Goal: Task Accomplishment & Management: Manage account settings

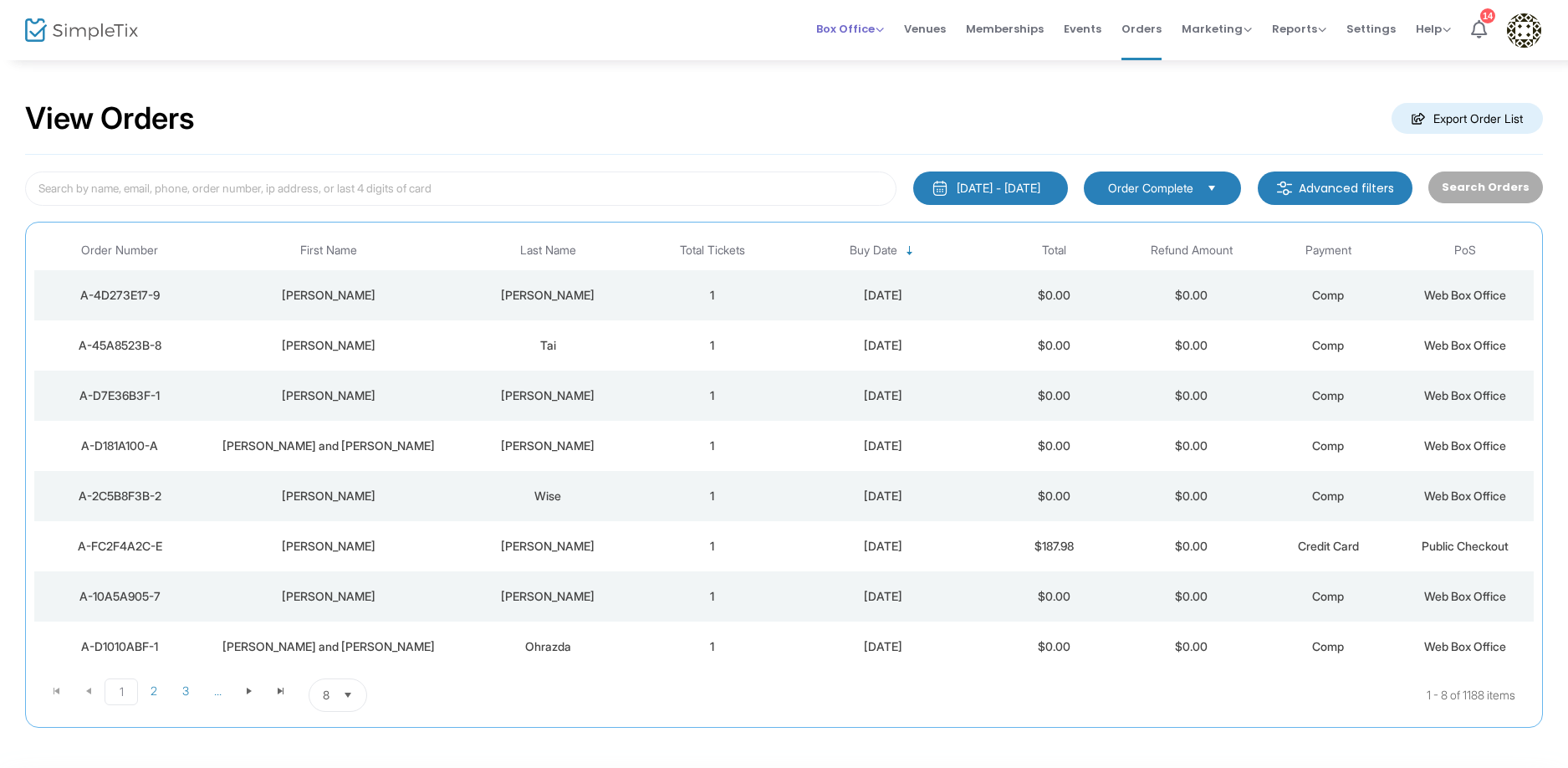
click at [873, 31] on span "Box Office" at bounding box center [850, 29] width 68 height 16
click at [1089, 37] on span "Events" at bounding box center [1083, 29] width 38 height 43
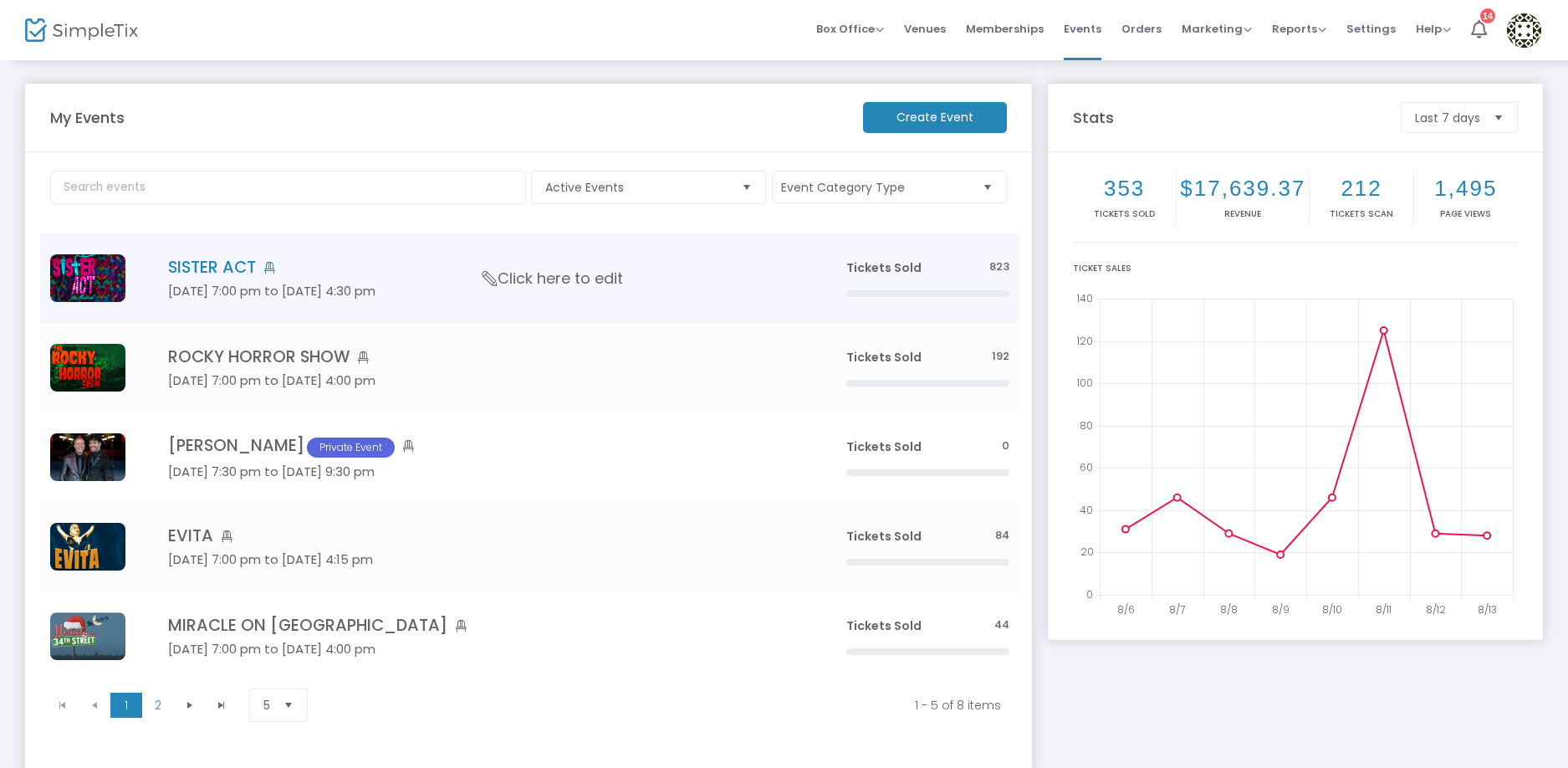
click at [96, 278] on img "Data table" at bounding box center [88, 277] width 75 height 48
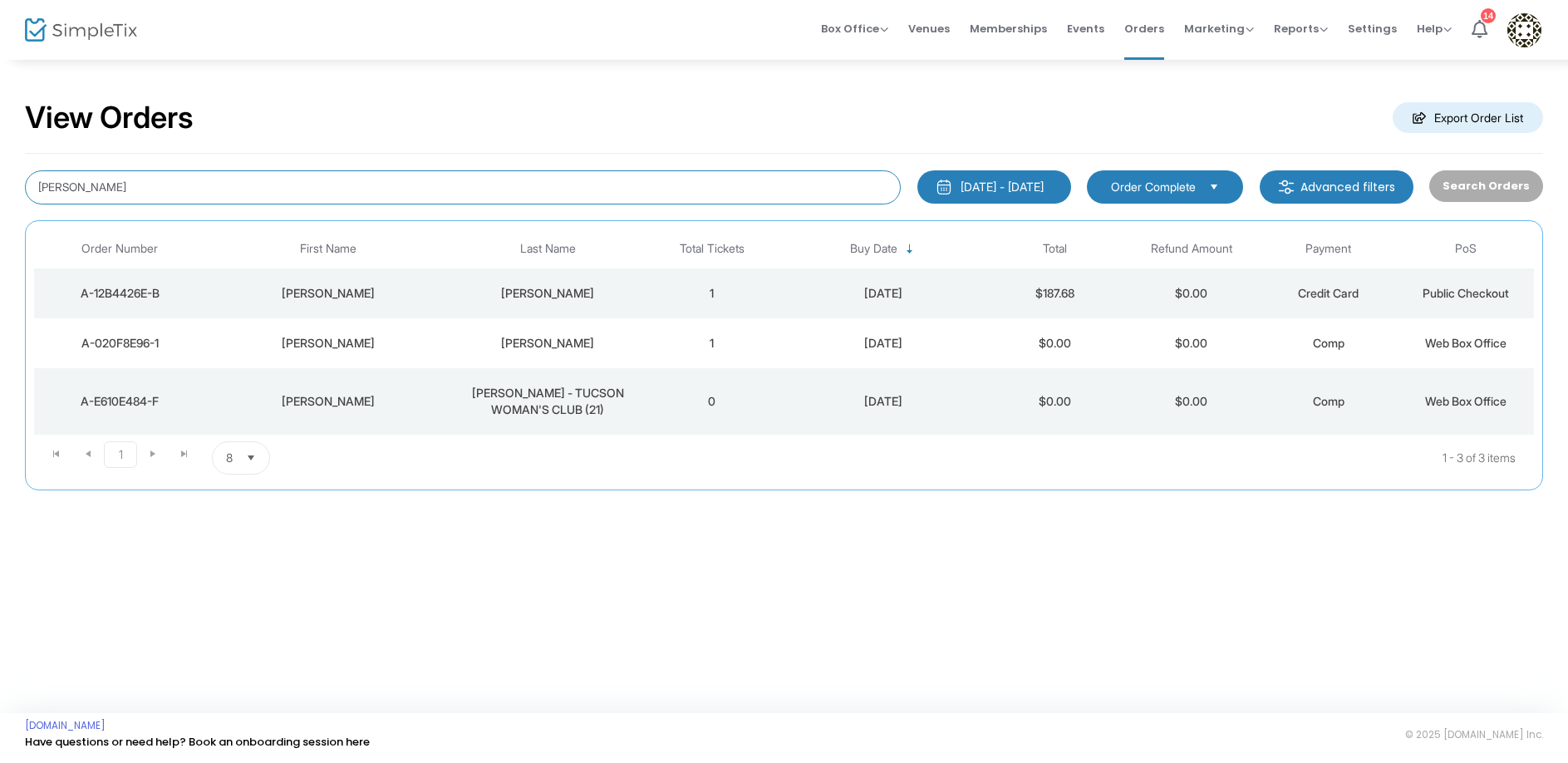
click at [167, 181] on input "wright" at bounding box center [463, 187] width 876 height 34
type input "blase"
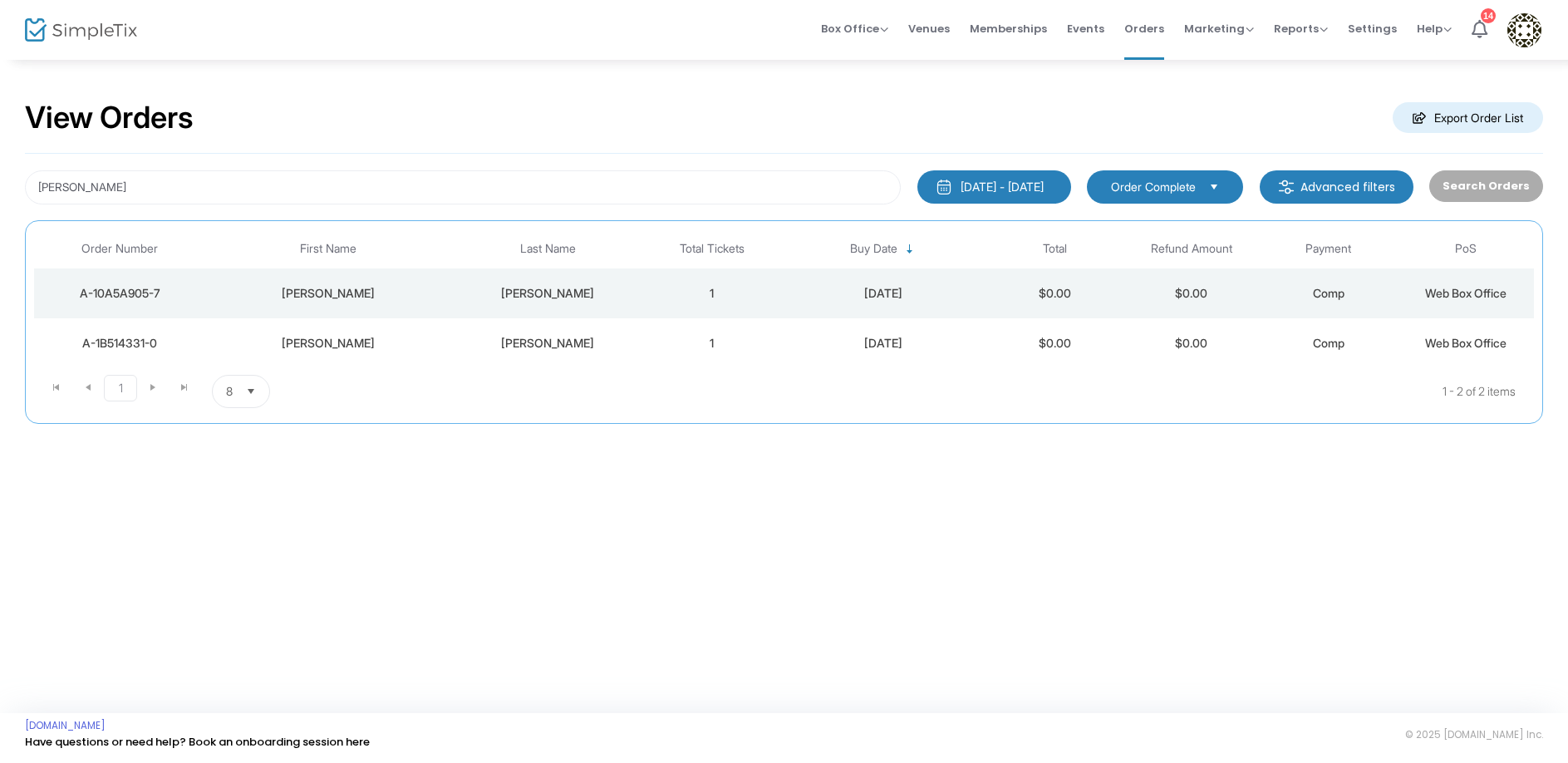
click at [546, 291] on div "Blase" at bounding box center [548, 293] width 184 height 17
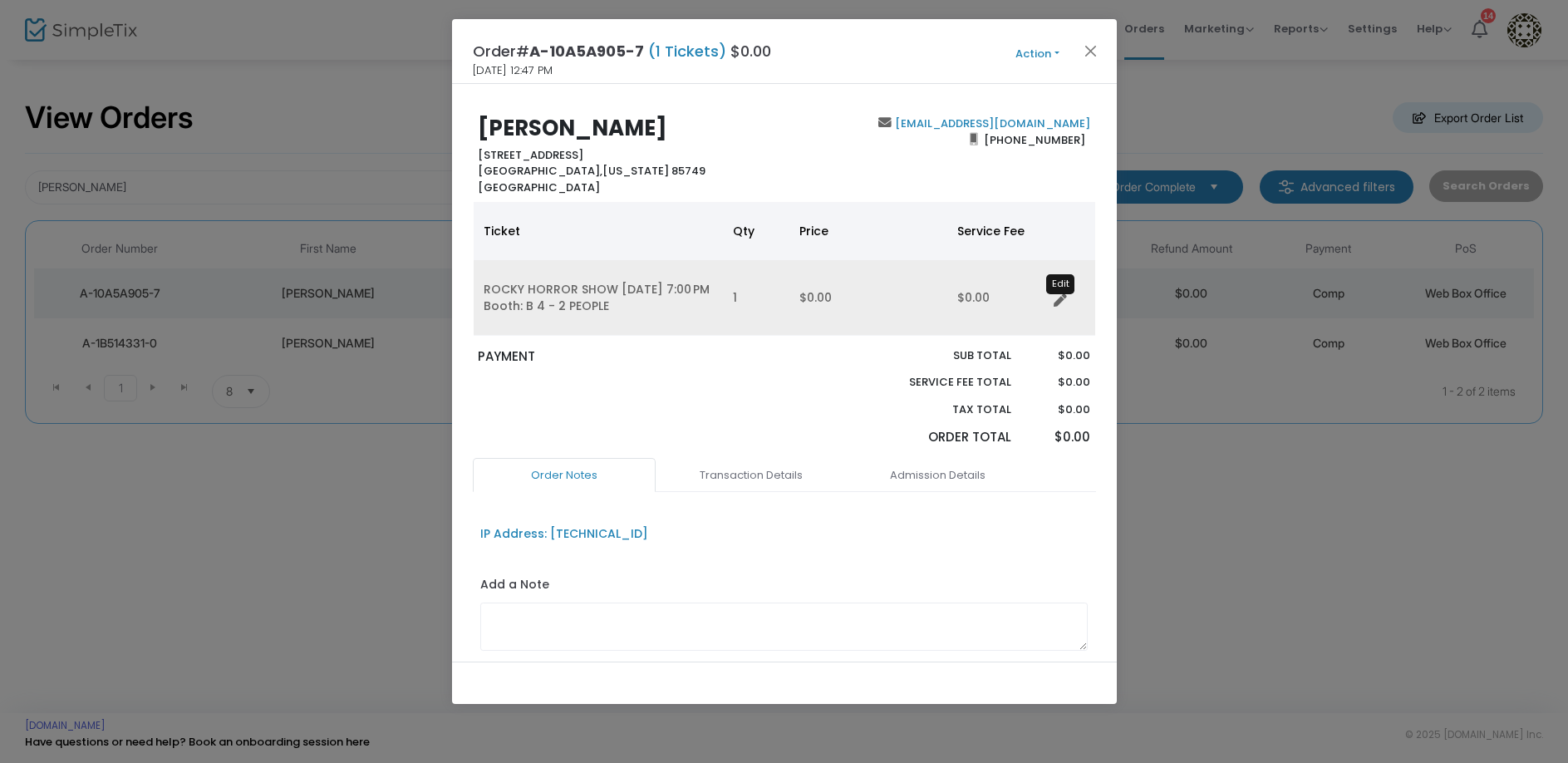
click at [1058, 299] on icon "Data table" at bounding box center [1060, 300] width 13 height 13
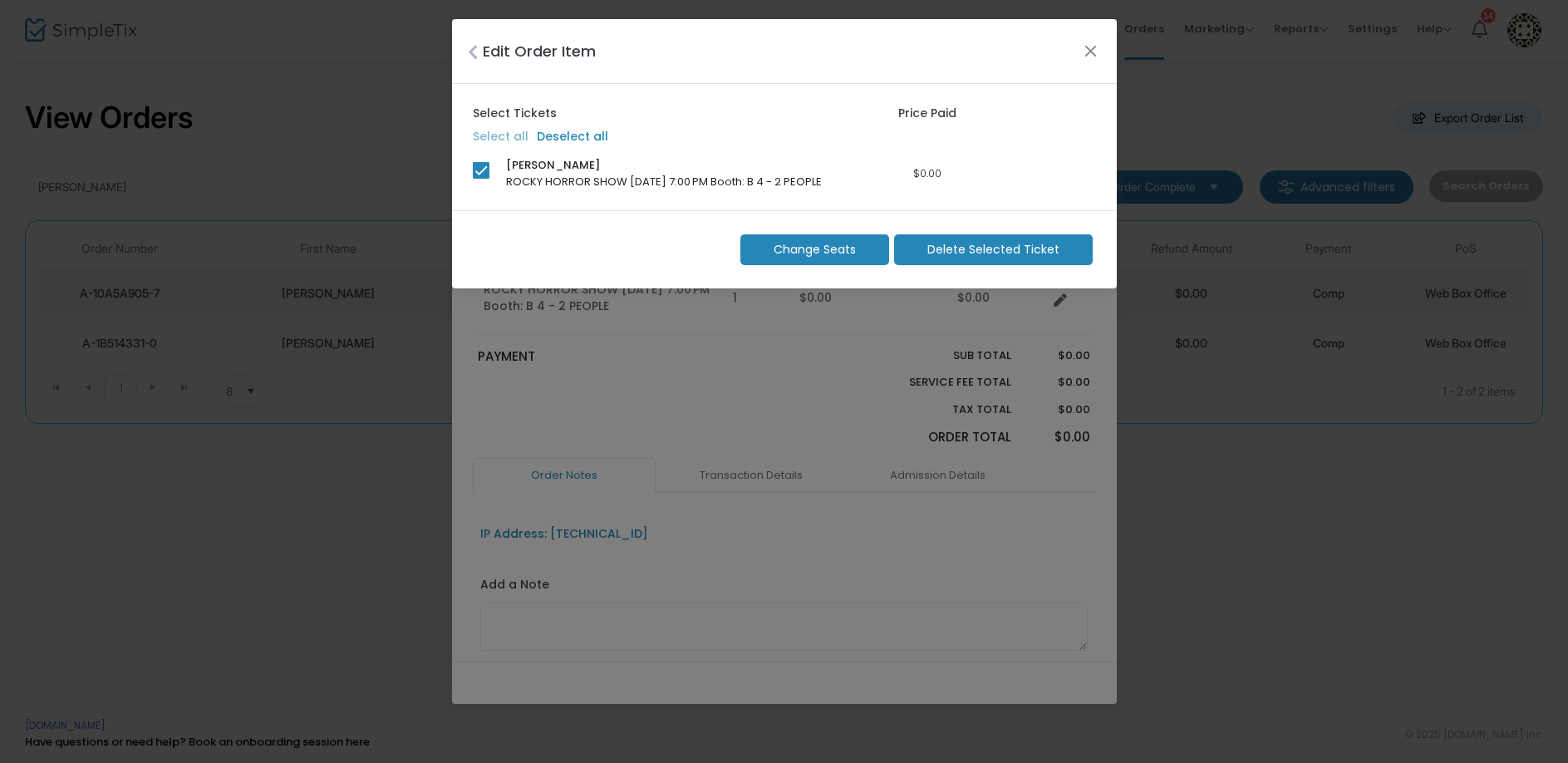
click at [968, 250] on span "Delete Selected Ticket" at bounding box center [993, 250] width 132 height 18
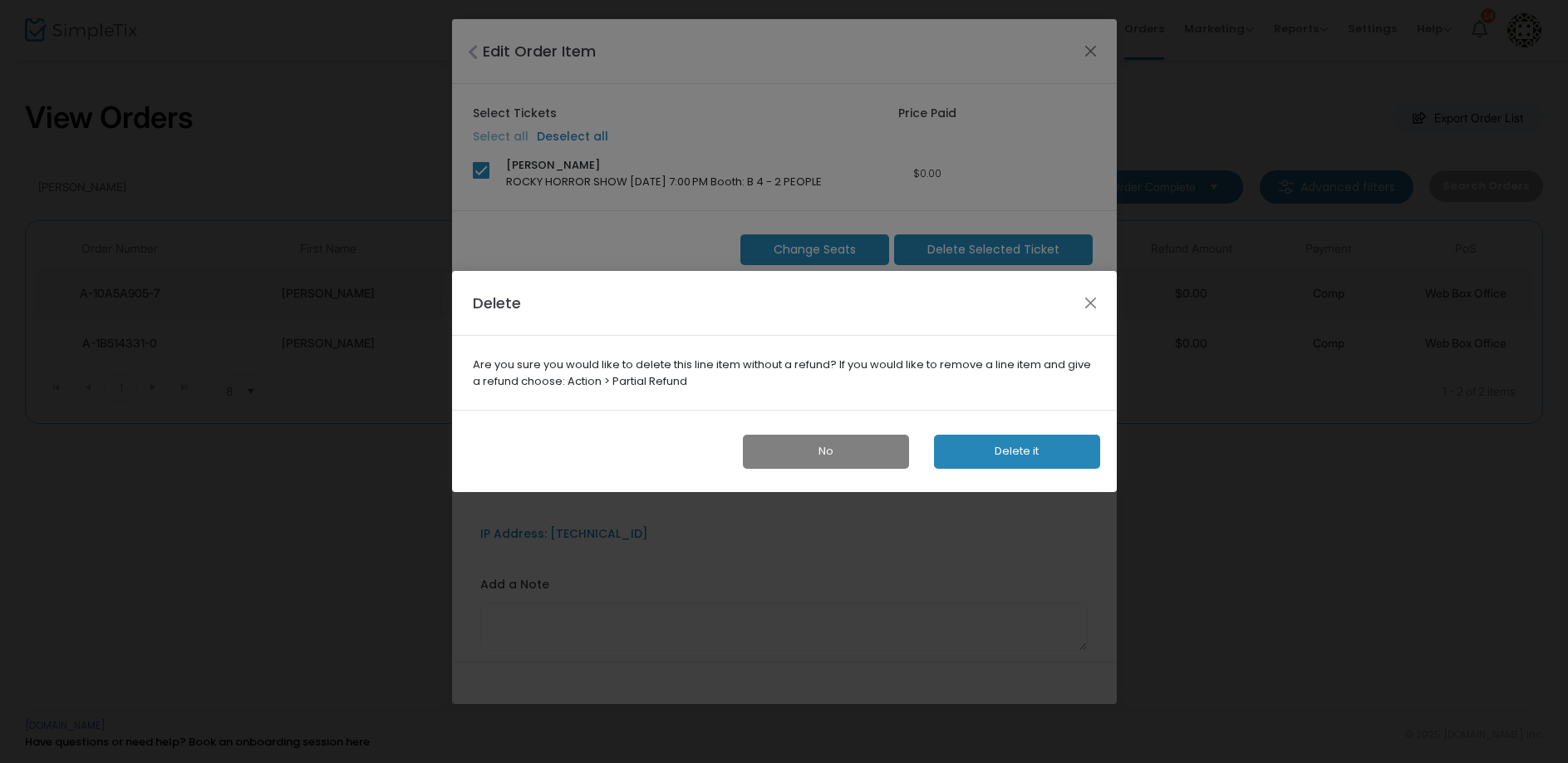
click at [1012, 458] on button "Delete it" at bounding box center [1017, 452] width 166 height 34
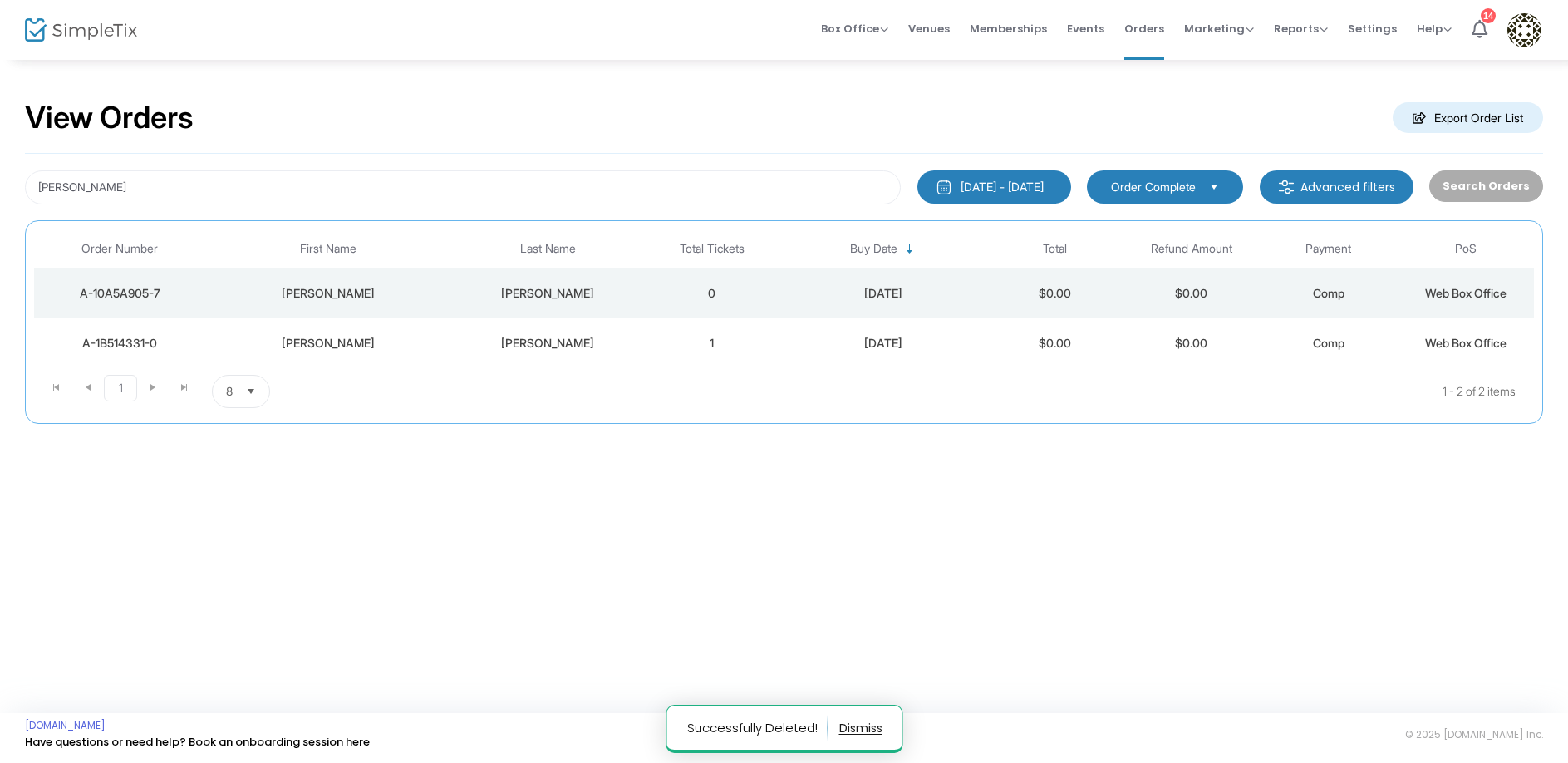
click at [533, 279] on td "Blase" at bounding box center [547, 293] width 192 height 50
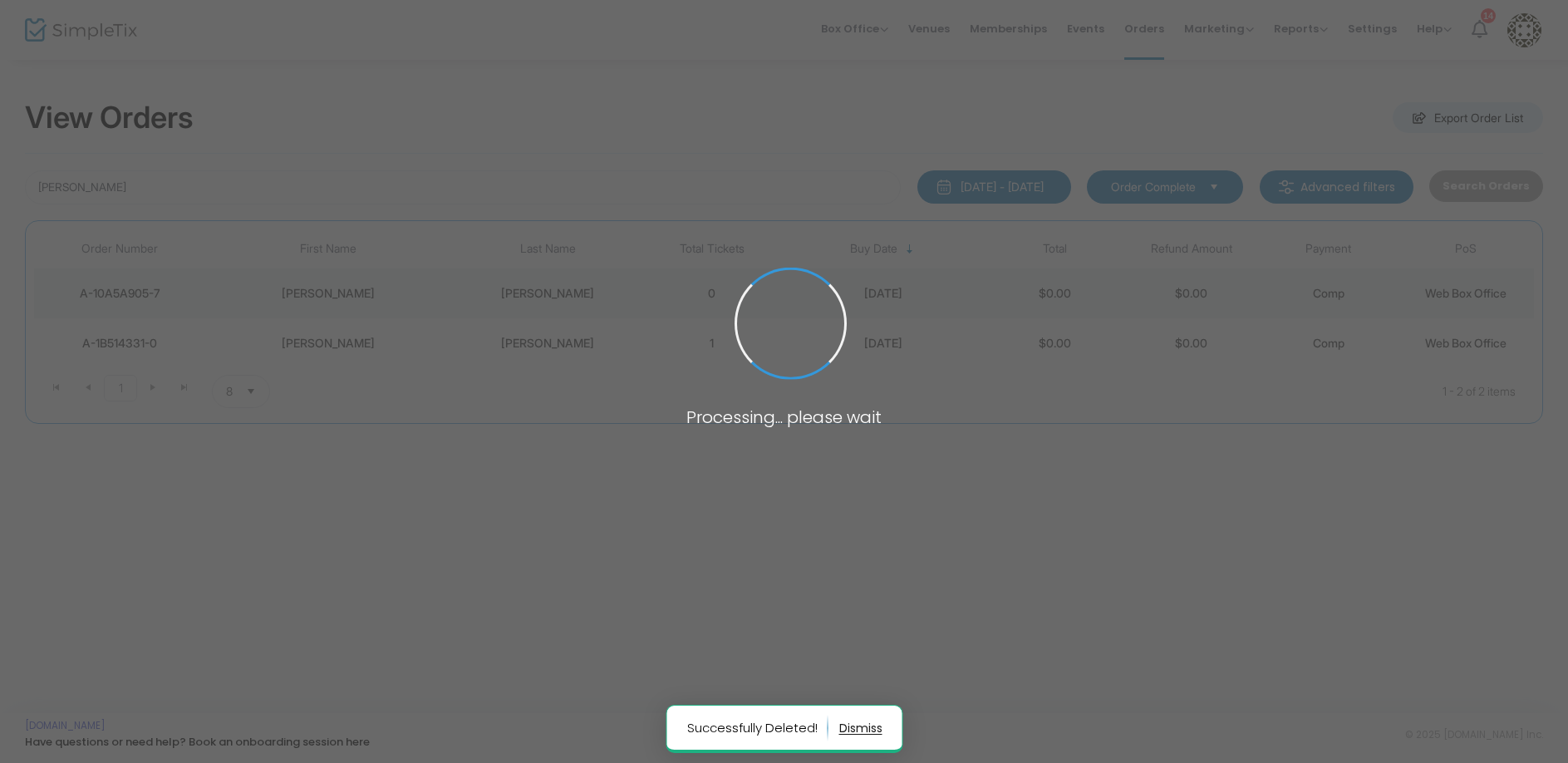
click at [533, 279] on span at bounding box center [784, 382] width 1568 height 763
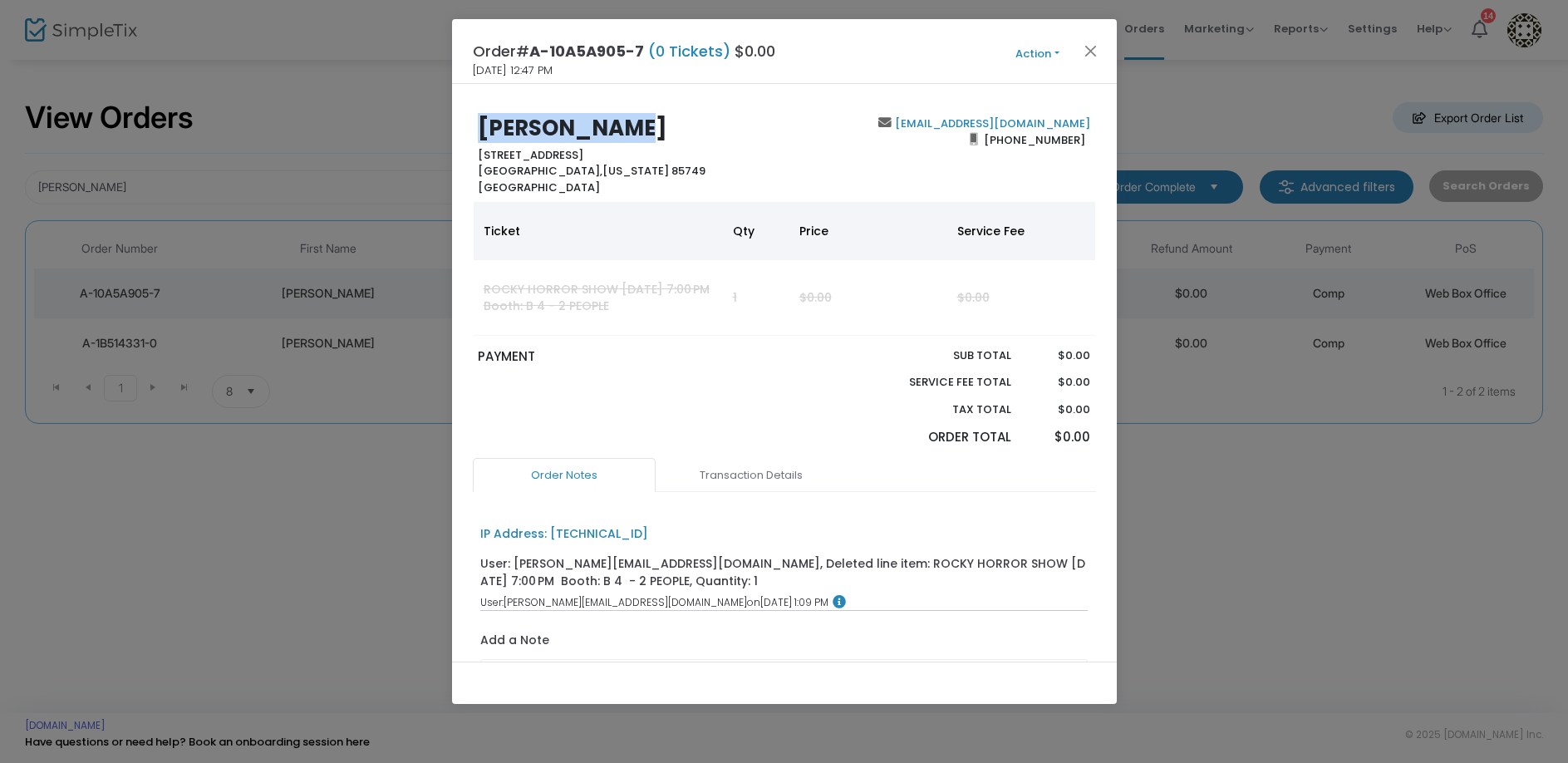
drag, startPoint x: 657, startPoint y: 122, endPoint x: 337, endPoint y: 108, distance: 320.3
click at [337, 113] on ngb-modal-window "Order# A-10A5A905-7 (0 Tickets) $0.00 8/14/2025 12:47 PM Action Edit Order Add …" at bounding box center [784, 382] width 1568 height 763
copy b "Thomas Blase"
drag, startPoint x: 1090, startPoint y: 126, endPoint x: 911, endPoint y: 121, distance: 179.1
click at [911, 121] on div "Thomas Blase 12420 East Cape Horn Drive Tucson, Arizona 85749 United States drb…" at bounding box center [784, 155] width 640 height 79
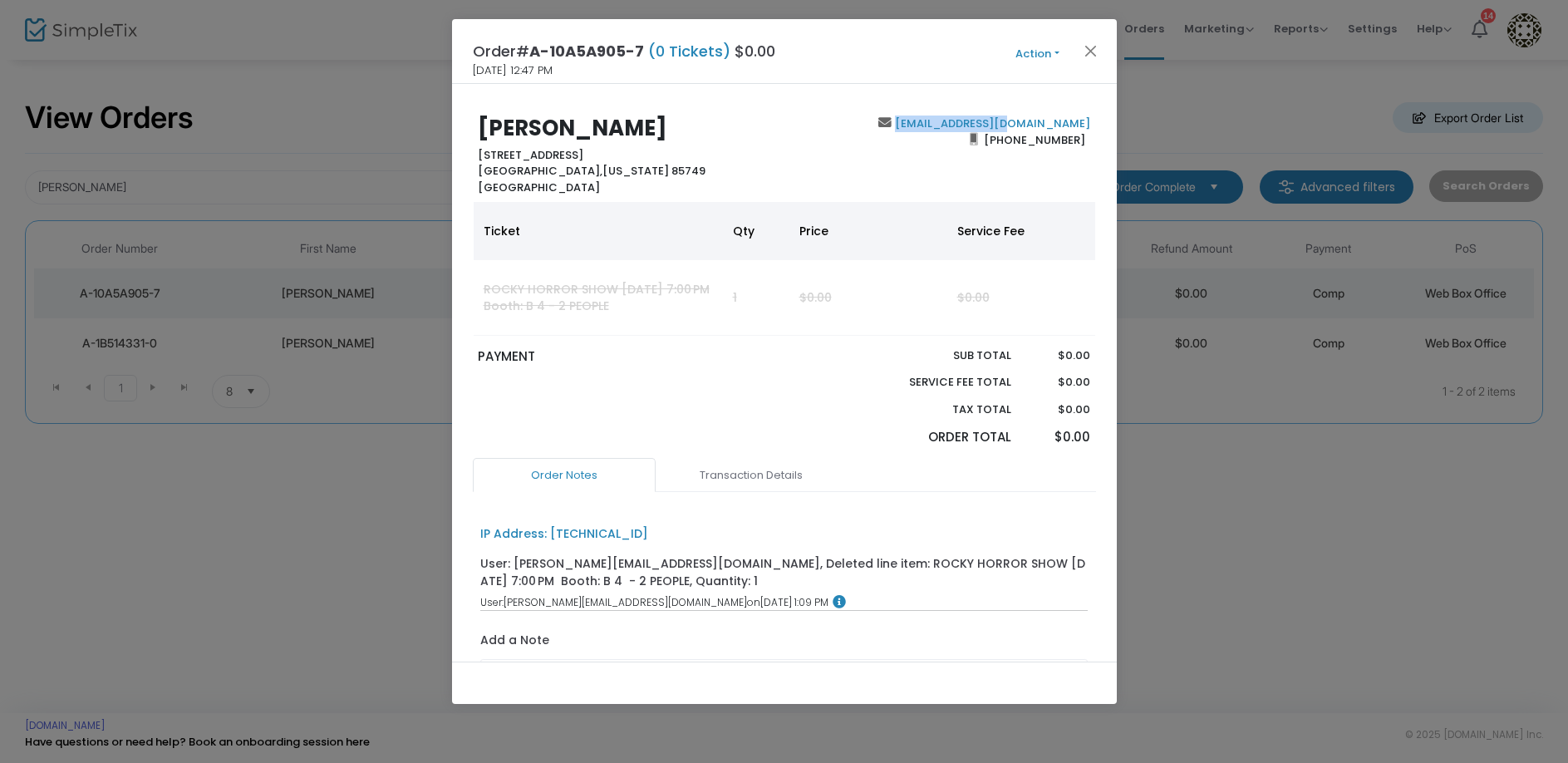
copy b "drblase@gmail.com"
drag, startPoint x: 1080, startPoint y: 144, endPoint x: 993, endPoint y: 145, distance: 87.0
click at [993, 145] on span "(520) 971-8492" at bounding box center [1034, 140] width 112 height 27
copy span "(520) 971-8492"
drag, startPoint x: 635, startPoint y: 154, endPoint x: 448, endPoint y: 156, distance: 187.0
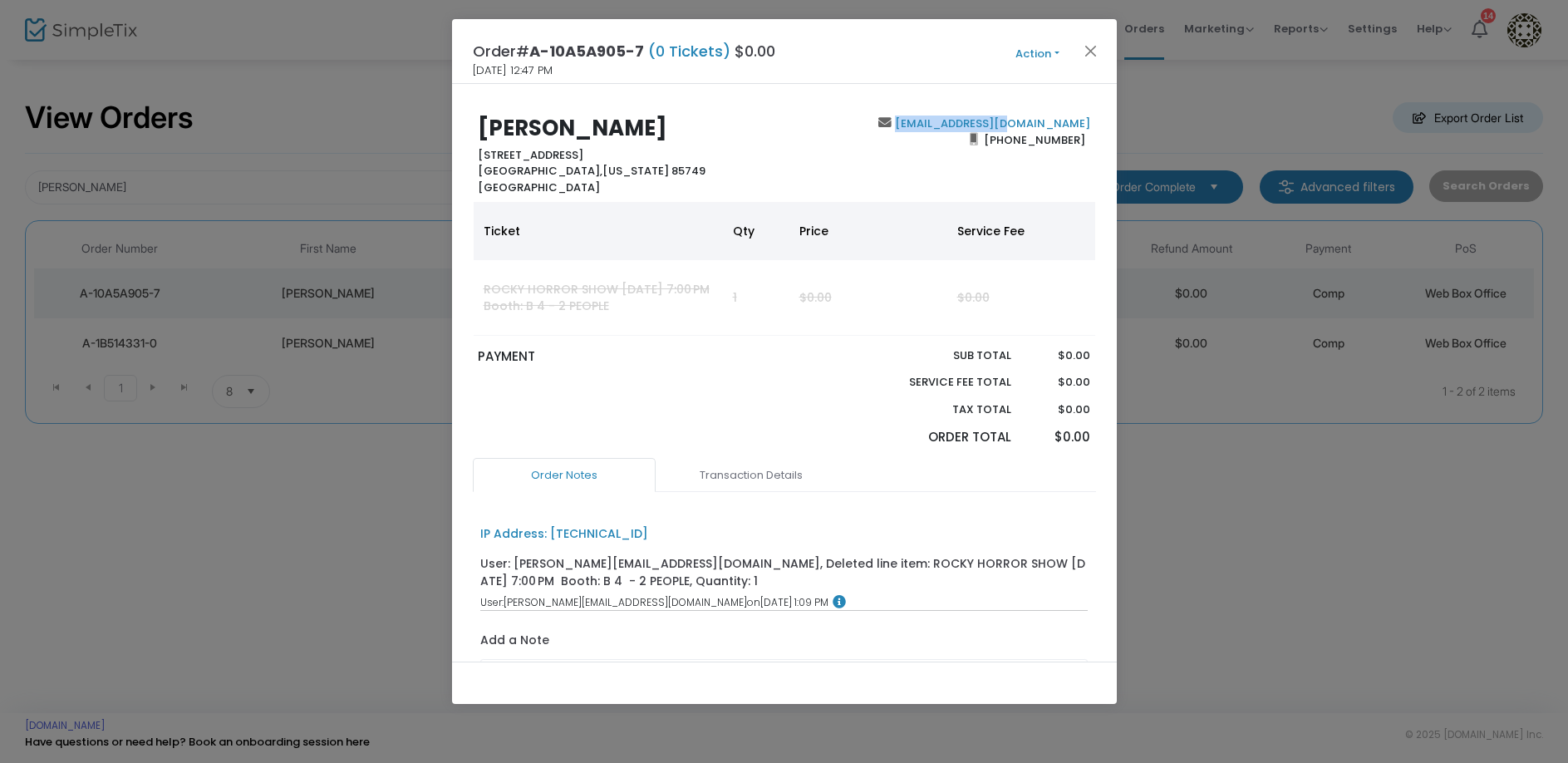
click at [448, 156] on ngb-modal-window "Order# A-10A5A905-7 (0 Tickets) $0.00 8/14/2025 12:47 PM Action Edit Order Add …" at bounding box center [784, 382] width 1568 height 763
copy b "12420 East Cape Horn Drive"
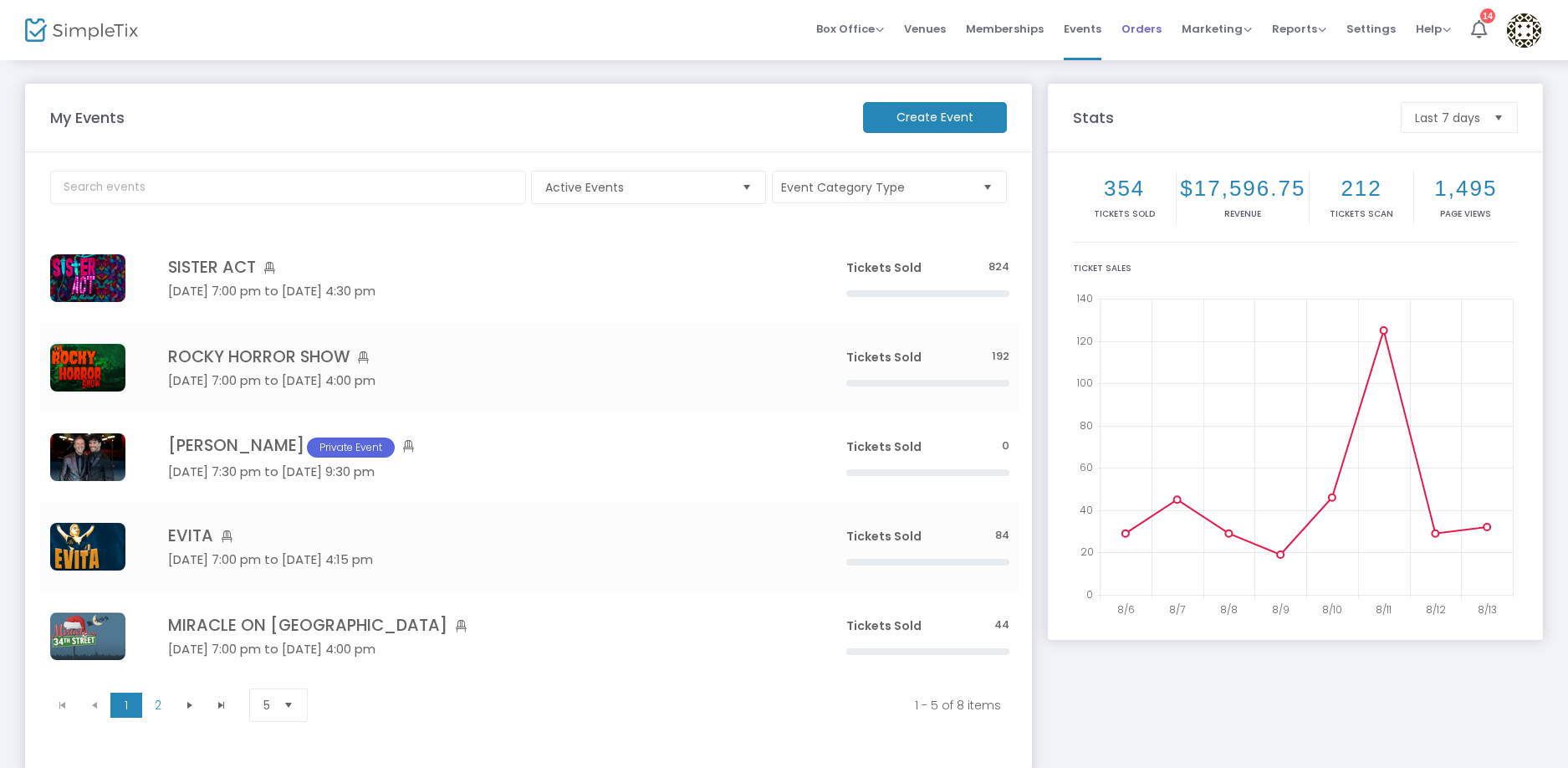
click at [1138, 31] on span "Orders" at bounding box center [1141, 29] width 40 height 43
